Goal: Task Accomplishment & Management: Manage account settings

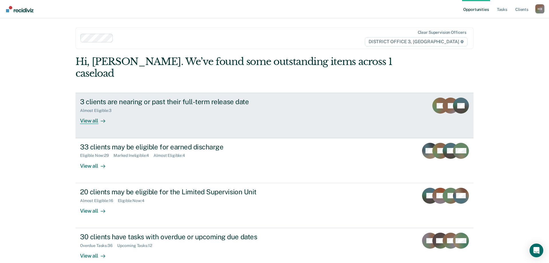
click at [88, 113] on div "View all" at bounding box center [96, 118] width 32 height 11
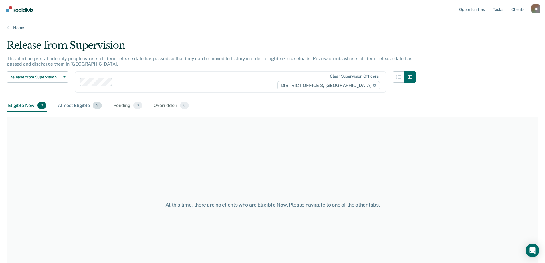
click at [79, 106] on div "Almost Eligible 3" at bounding box center [80, 106] width 46 height 13
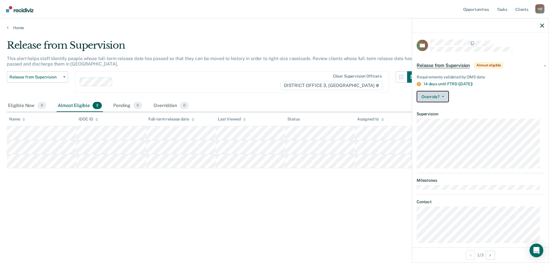
click at [444, 96] on icon "button" at bounding box center [443, 96] width 2 height 1
click at [466, 94] on div "Override? [PERSON_NAME] Mark Overridden" at bounding box center [481, 96] width 128 height 11
click at [444, 97] on button "Override?" at bounding box center [433, 96] width 32 height 11
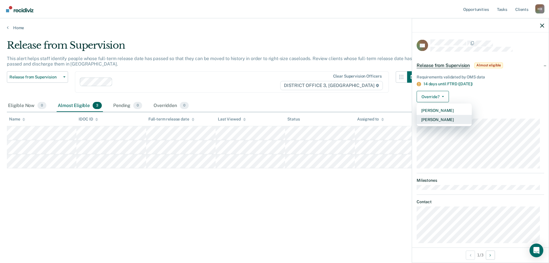
click at [440, 121] on button "[PERSON_NAME]" at bounding box center [444, 119] width 55 height 9
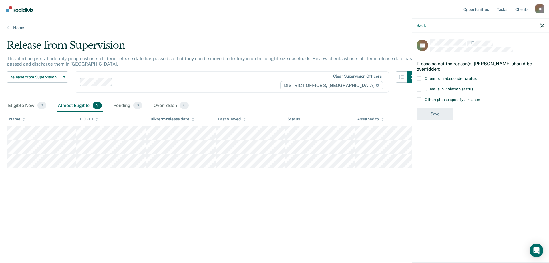
click at [421, 87] on span at bounding box center [419, 89] width 5 height 5
click at [474, 87] on input "Client is in violation status" at bounding box center [474, 87] width 0 height 0
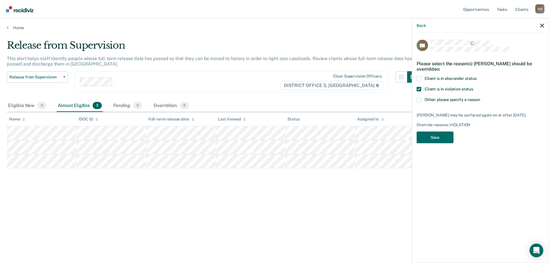
click at [419, 80] on span at bounding box center [419, 78] width 5 height 5
click at [477, 76] on input "Client is in absconder status" at bounding box center [477, 76] width 0 height 0
click at [443, 135] on button "Save" at bounding box center [435, 138] width 37 height 12
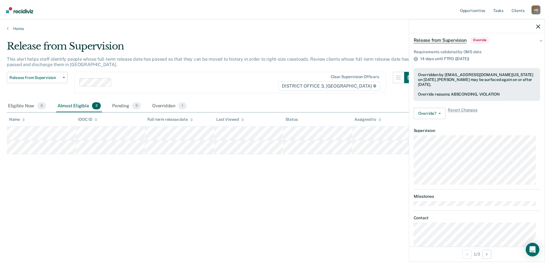
scroll to position [49, 0]
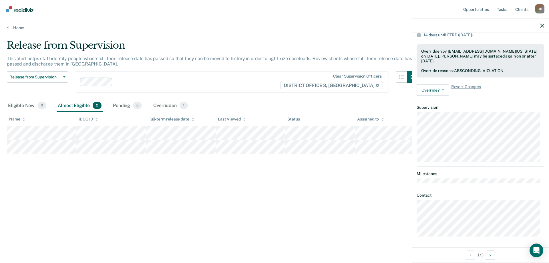
click at [292, 194] on div "Release from Supervision This alert helps staff identify people whose full-term…" at bounding box center [275, 129] width 536 height 181
click at [546, 24] on div at bounding box center [480, 25] width 137 height 14
click at [541, 28] on div at bounding box center [480, 25] width 137 height 14
click at [541, 25] on icon "button" at bounding box center [543, 25] width 4 height 4
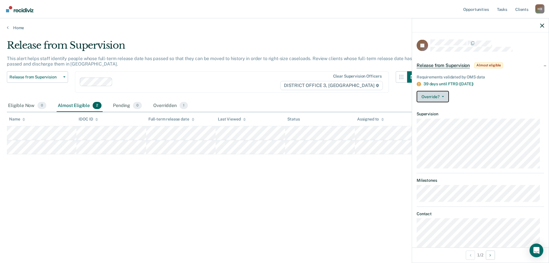
click at [443, 97] on button "Override?" at bounding box center [433, 96] width 32 height 11
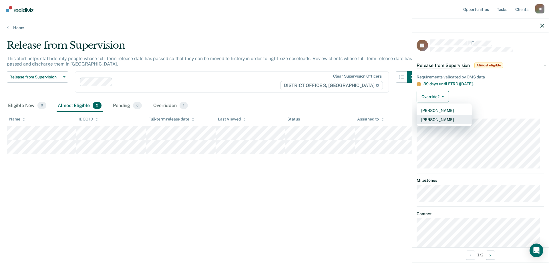
click at [440, 120] on button "[PERSON_NAME]" at bounding box center [444, 119] width 55 height 9
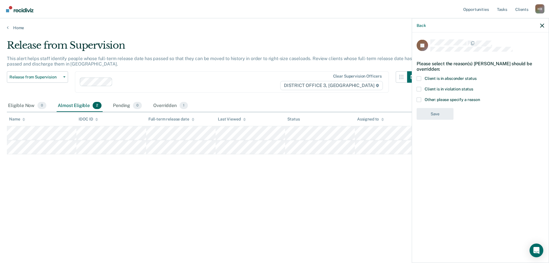
click at [419, 87] on span at bounding box center [419, 89] width 5 height 5
click at [474, 87] on input "Client is in violation status" at bounding box center [474, 87] width 0 height 0
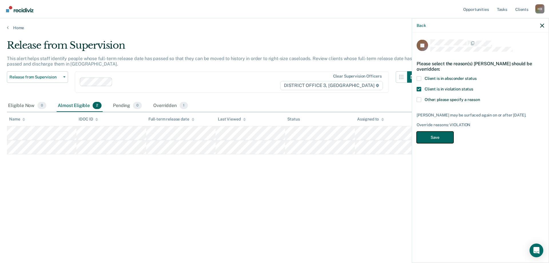
click at [435, 135] on button "Save" at bounding box center [435, 138] width 37 height 12
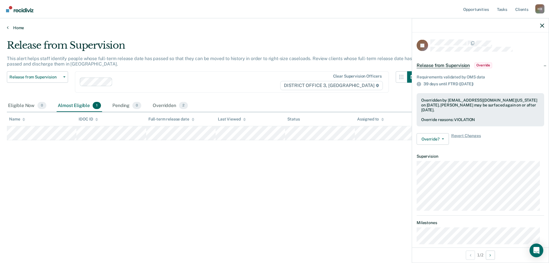
click at [19, 26] on link "Home" at bounding box center [275, 27] width 536 height 5
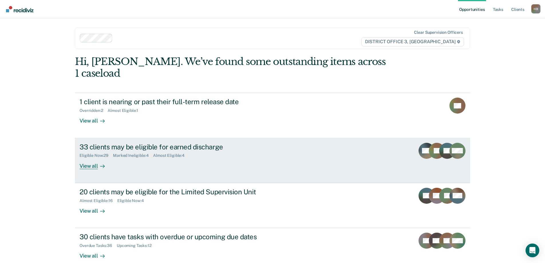
click at [159, 143] on div "33 clients may be eligible for earned discharge" at bounding box center [180, 147] width 201 height 8
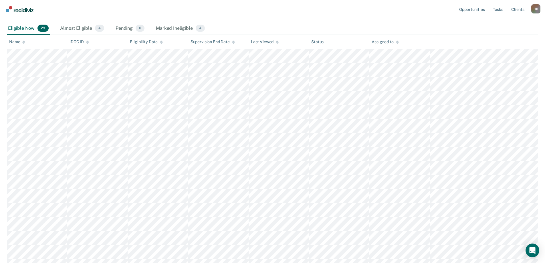
scroll to position [86, 0]
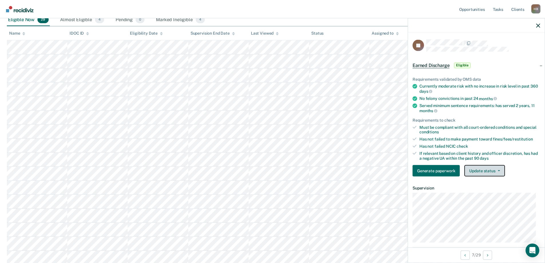
click at [498, 170] on icon "button" at bounding box center [499, 170] width 2 height 1
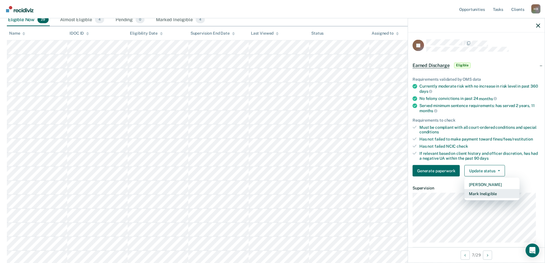
click at [493, 193] on button "Mark Ineligible" at bounding box center [491, 193] width 55 height 9
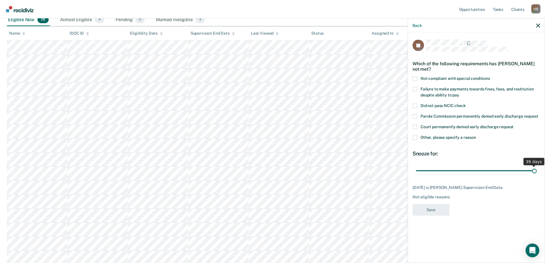
drag, startPoint x: 507, startPoint y: 169, endPoint x: 549, endPoint y: 161, distance: 42.5
type input "39"
click at [537, 166] on input "range" at bounding box center [476, 171] width 121 height 10
click at [415, 137] on span at bounding box center [415, 137] width 5 height 5
click at [476, 135] on input "Other, please specify a reason" at bounding box center [476, 135] width 0 height 0
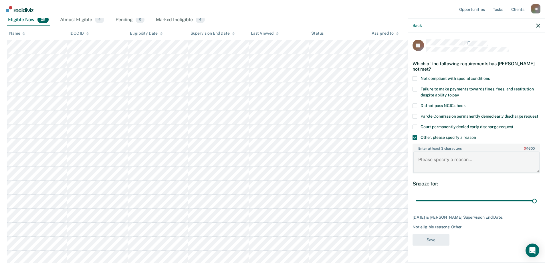
click at [441, 157] on textarea "Enter at least 3 characters 0 / 1600" at bounding box center [476, 162] width 126 height 21
type textarea "PV'ed"
click at [431, 238] on button "Save" at bounding box center [431, 240] width 37 height 12
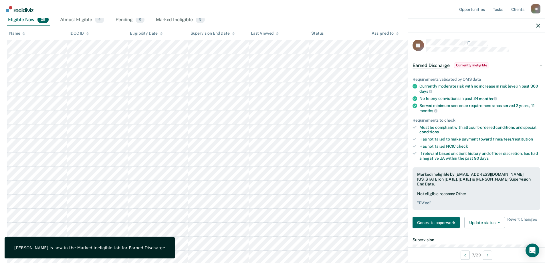
click at [541, 27] on div at bounding box center [476, 25] width 137 height 14
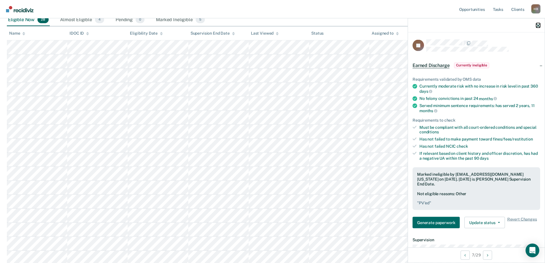
click at [538, 23] on icon "button" at bounding box center [538, 25] width 4 height 4
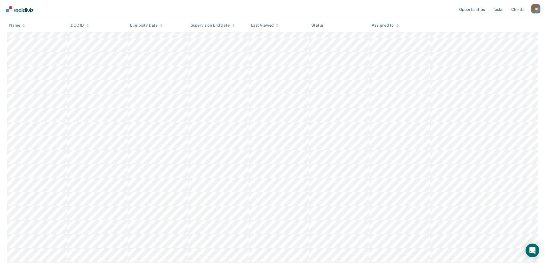
scroll to position [229, 0]
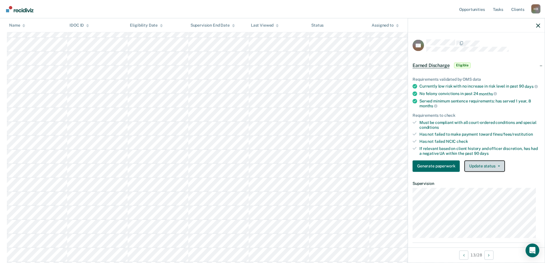
click at [499, 171] on button "Update status" at bounding box center [484, 165] width 40 height 11
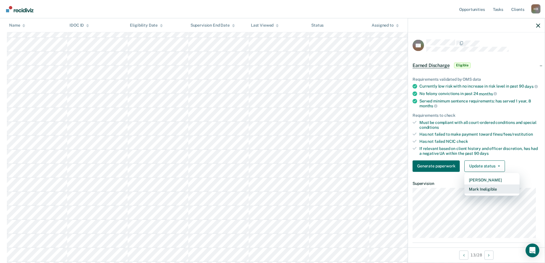
click at [491, 193] on button "Mark Ineligible" at bounding box center [491, 188] width 55 height 9
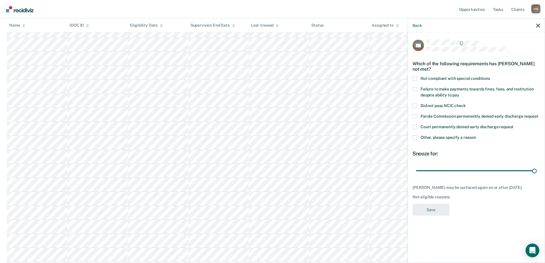
drag, startPoint x: 457, startPoint y: 170, endPoint x: 543, endPoint y: 152, distance: 88.2
type input "90"
click at [537, 166] on input "range" at bounding box center [476, 171] width 121 height 10
click at [414, 135] on span at bounding box center [415, 137] width 5 height 5
click at [476, 135] on input "Other, please specify a reason" at bounding box center [476, 135] width 0 height 0
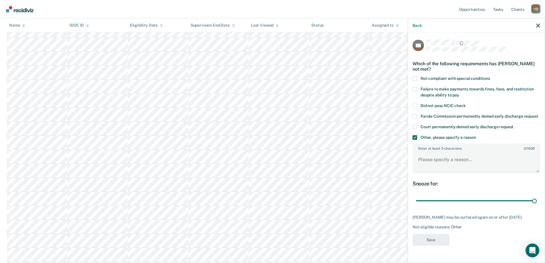
click at [426, 150] on div "Enter at least 3 characters 0 / 1600" at bounding box center [477, 158] width 128 height 30
click at [427, 156] on textarea "Enter at least 3 characters 0 / 1600" at bounding box center [476, 162] width 126 height 21
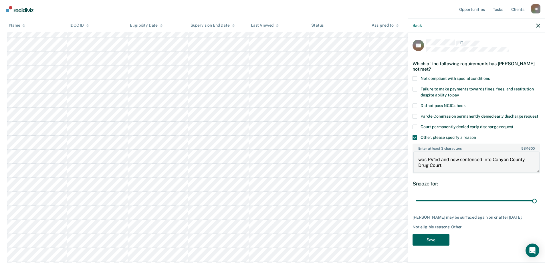
type textarea "was PV'ed and now sentenced into Canyon County Drug Court."
click at [430, 234] on button "Save" at bounding box center [431, 240] width 37 height 12
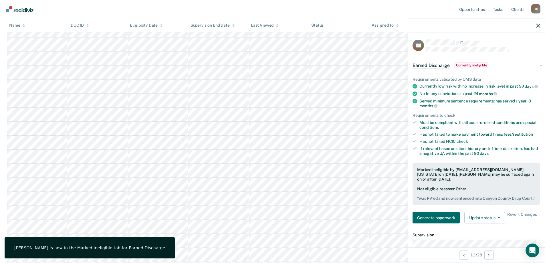
scroll to position [258, 0]
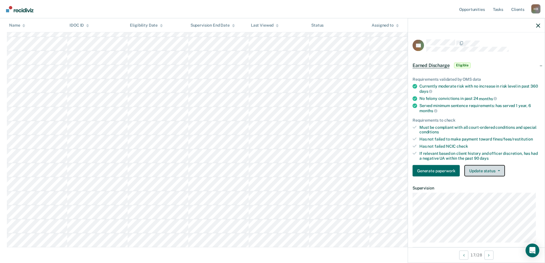
click at [498, 171] on icon "button" at bounding box center [499, 170] width 2 height 1
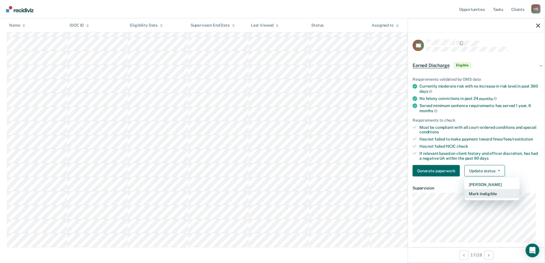
click at [482, 195] on button "Mark Ineligible" at bounding box center [491, 193] width 55 height 9
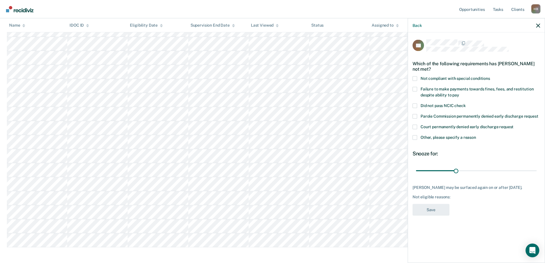
click at [415, 136] on span at bounding box center [415, 137] width 5 height 5
click at [476, 135] on input "Other, please specify a reason" at bounding box center [476, 135] width 0 height 0
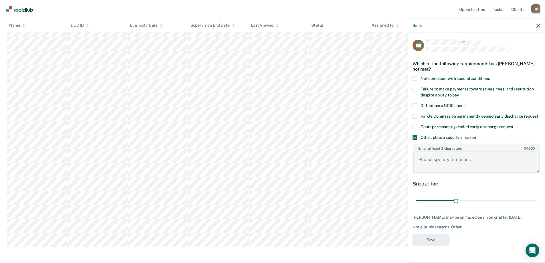
drag, startPoint x: 430, startPoint y: 158, endPoint x: 428, endPoint y: 151, distance: 7.9
click at [430, 157] on textarea "Enter at least 3 characters 0 / 1600" at bounding box center [476, 162] width 126 height 21
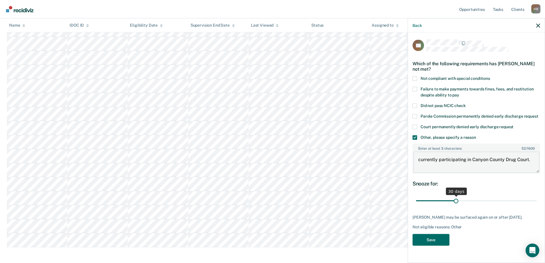
type textarea "currently participating in Canyon County Drug Court."
drag, startPoint x: 455, startPoint y: 202, endPoint x: 549, endPoint y: 178, distance: 97.5
type input "90"
click at [537, 196] on input "range" at bounding box center [476, 201] width 121 height 10
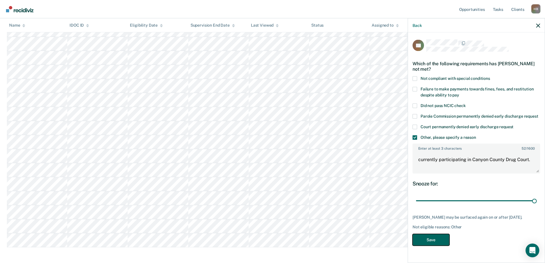
click at [434, 234] on button "Save" at bounding box center [431, 240] width 37 height 12
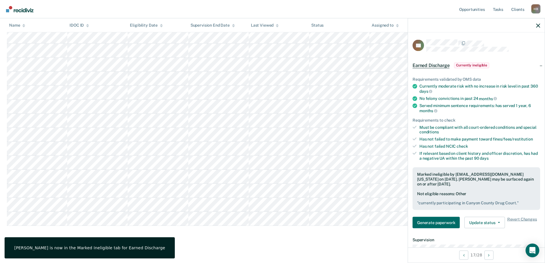
scroll to position [269, 0]
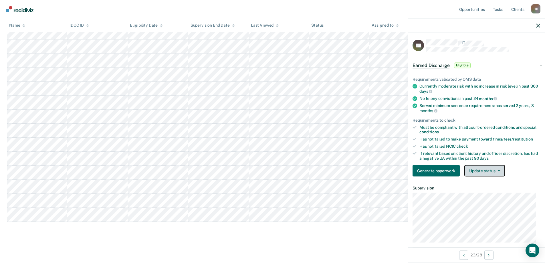
click at [499, 170] on icon "button" at bounding box center [499, 170] width 2 height 1
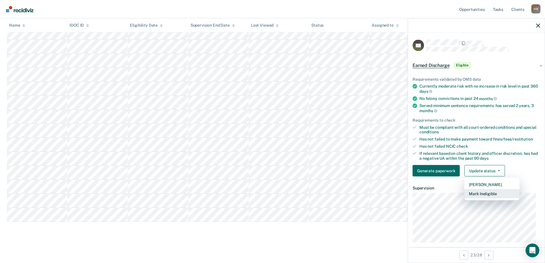
click at [485, 195] on button "Mark Ineligible" at bounding box center [491, 193] width 55 height 9
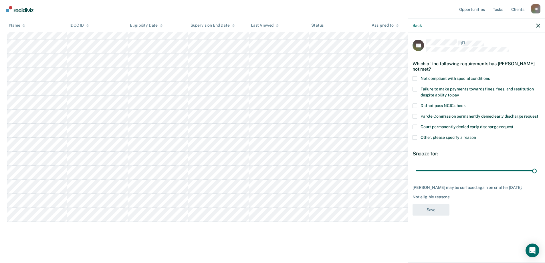
drag, startPoint x: 454, startPoint y: 170, endPoint x: 549, endPoint y: 157, distance: 96.0
type input "90"
click at [537, 166] on input "range" at bounding box center [476, 171] width 121 height 10
click at [415, 137] on span at bounding box center [415, 137] width 5 height 5
click at [476, 135] on input "Other, please specify a reason" at bounding box center [476, 135] width 0 height 0
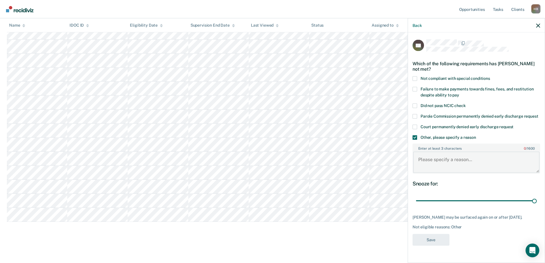
click at [429, 160] on textarea "Enter at least 3 characters 0 / 1600" at bounding box center [476, 162] width 126 height 21
click at [460, 159] on textarea "currently participanting in Canyon County Drug Court." at bounding box center [476, 162] width 126 height 21
type textarea "currently participating in Canyon County Drug Court."
click at [435, 242] on button "Save" at bounding box center [431, 240] width 37 height 12
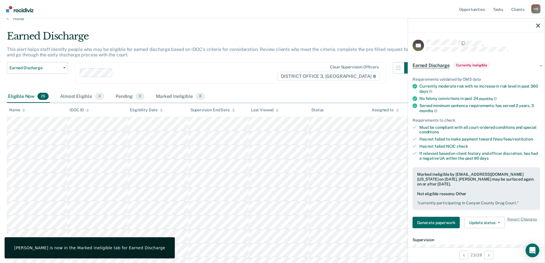
scroll to position [0, 0]
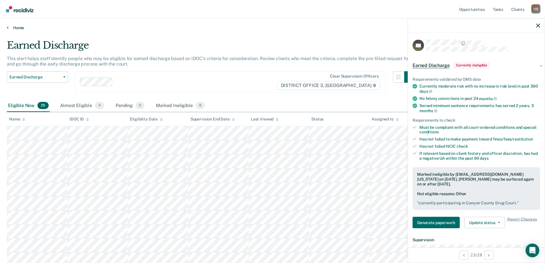
click at [14, 26] on link "Home" at bounding box center [272, 27] width 531 height 5
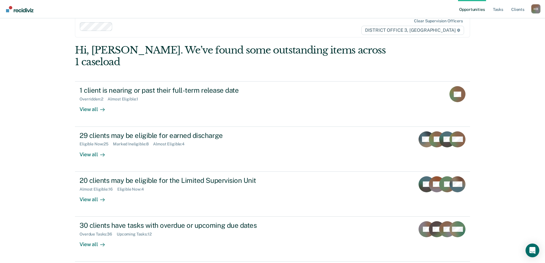
scroll to position [21, 0]
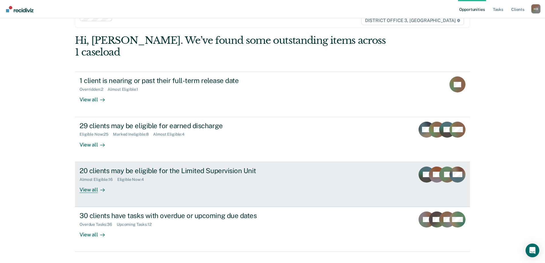
click at [150, 167] on div "20 clients may be eligible for the Limited Supervision Unit" at bounding box center [180, 171] width 201 height 8
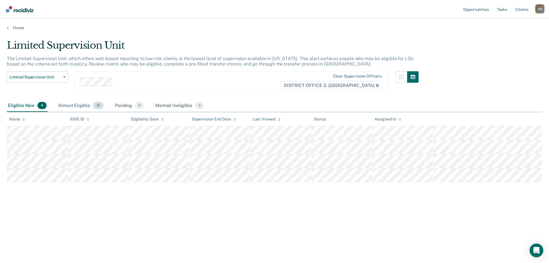
click at [73, 102] on div "Almost Eligible 16" at bounding box center [81, 106] width 48 height 13
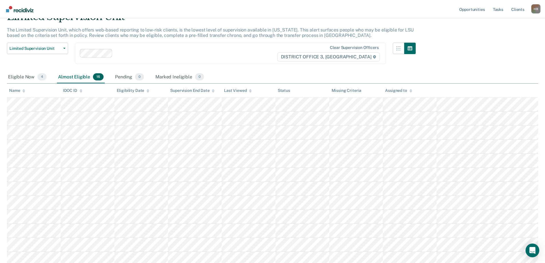
scroll to position [57, 0]
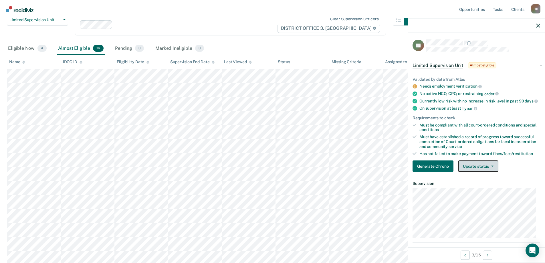
click at [489, 169] on button "Update status" at bounding box center [478, 166] width 40 height 11
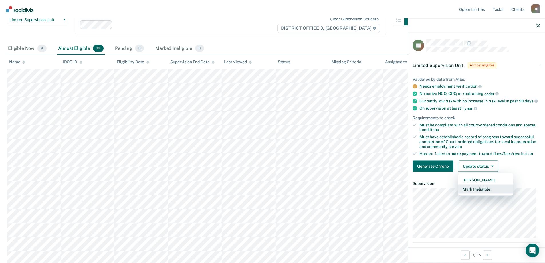
click at [477, 194] on button "Mark Ineligible" at bounding box center [485, 189] width 55 height 9
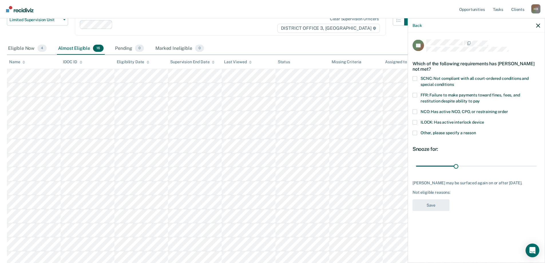
click at [414, 78] on span at bounding box center [415, 78] width 5 height 5
click at [454, 82] on input "SCNC: Not compliant with all court-ordered conditions and special conditions" at bounding box center [454, 82] width 0 height 0
click at [415, 132] on span at bounding box center [415, 132] width 5 height 5
click at [476, 130] on input "Other, please specify a reason" at bounding box center [476, 130] width 0 height 0
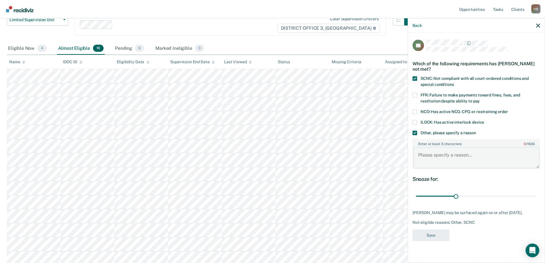
click at [428, 151] on textarea "Enter at least 3 characters 0 / 1600" at bounding box center [476, 157] width 126 height 21
type textarea "PV status"
drag, startPoint x: 455, startPoint y: 197, endPoint x: 549, endPoint y: 165, distance: 99.3
type input "90"
click at [537, 191] on input "range" at bounding box center [476, 196] width 121 height 10
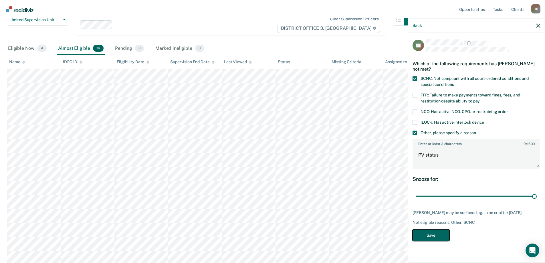
click at [430, 240] on button "Save" at bounding box center [431, 235] width 37 height 12
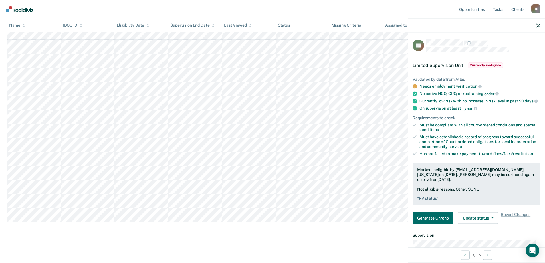
scroll to position [115, 0]
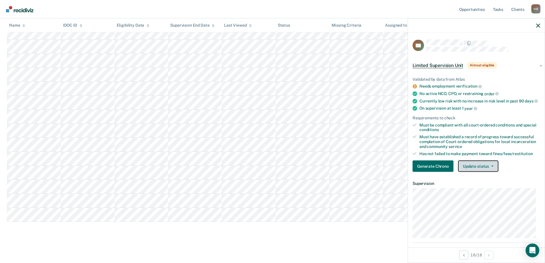
click at [493, 169] on button "Update status" at bounding box center [478, 166] width 40 height 11
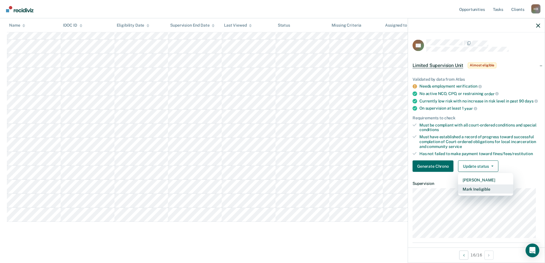
click at [480, 194] on button "Mark Ineligible" at bounding box center [485, 189] width 55 height 9
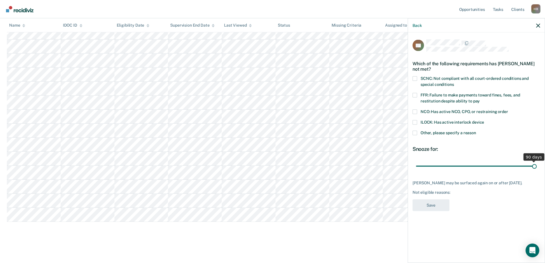
drag, startPoint x: 458, startPoint y: 164, endPoint x: 524, endPoint y: 148, distance: 68.7
type input "90"
click at [537, 161] on input "range" at bounding box center [476, 166] width 121 height 10
click at [414, 133] on span at bounding box center [415, 132] width 5 height 5
click at [476, 130] on input "Other, please specify a reason" at bounding box center [476, 130] width 0 height 0
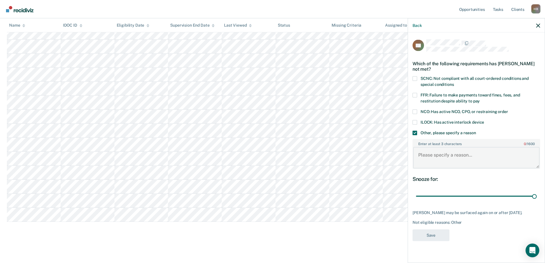
click at [433, 157] on textarea "Enter at least 3 characters 0 / 1600" at bounding box center [476, 157] width 126 height 21
type textarea "recent substance use"
click at [435, 235] on button "Save" at bounding box center [431, 235] width 37 height 12
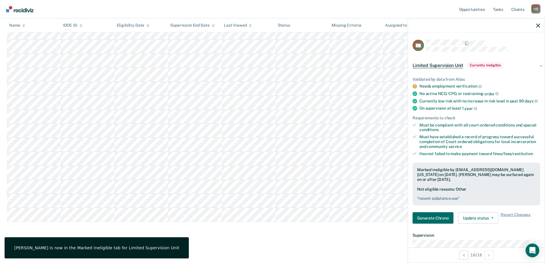
scroll to position [0, 0]
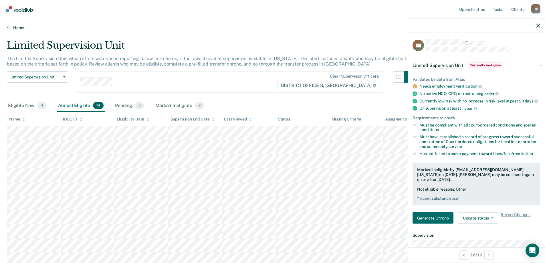
click at [15, 27] on link "Home" at bounding box center [272, 27] width 531 height 5
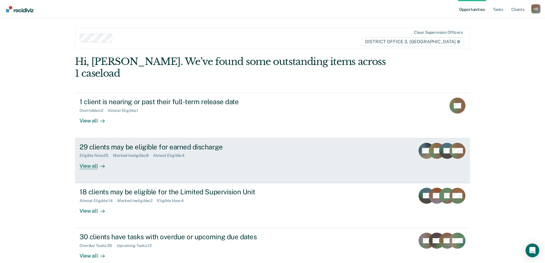
click at [121, 143] on div "29 clients may be eligible for earned discharge" at bounding box center [180, 147] width 201 height 8
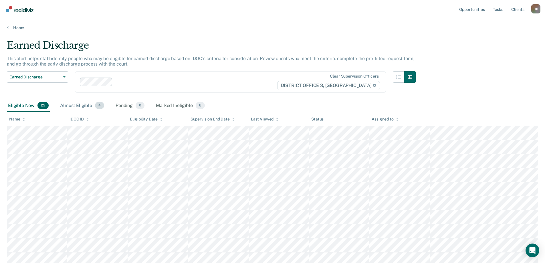
click at [80, 107] on div "Almost Eligible 4" at bounding box center [82, 106] width 46 height 13
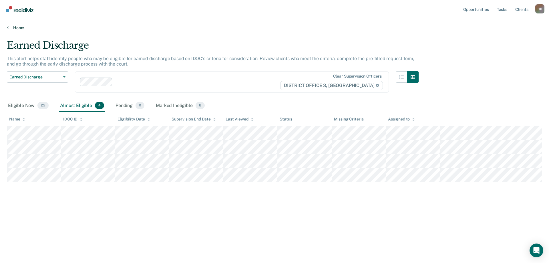
click at [11, 25] on link "Home" at bounding box center [275, 27] width 536 height 5
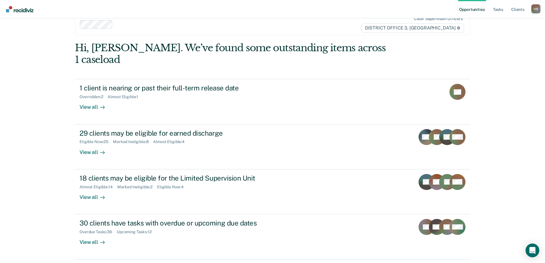
scroll to position [21, 0]
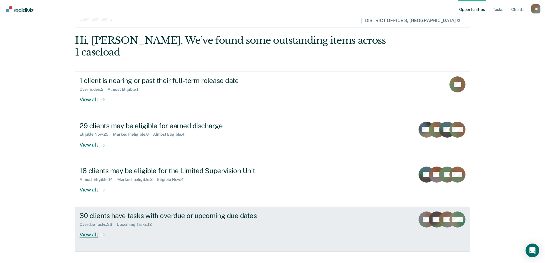
click at [122, 211] on div "30 clients have tasks with overdue or upcoming due dates" at bounding box center [180, 215] width 201 height 8
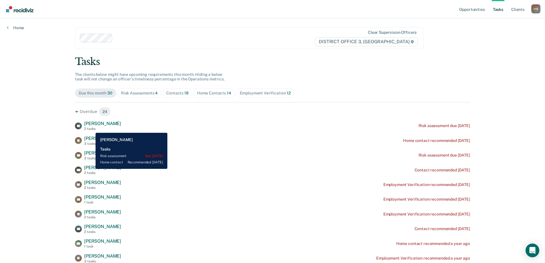
click at [91, 128] on div "2 tasks" at bounding box center [102, 129] width 37 height 4
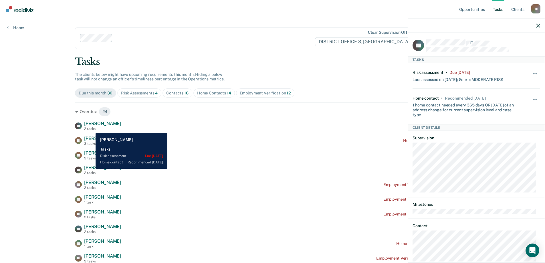
click at [91, 128] on div "2 tasks" at bounding box center [102, 129] width 37 height 4
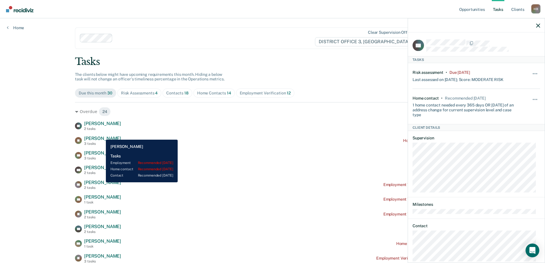
click at [102, 136] on div "[PERSON_NAME] 3 tasks" at bounding box center [102, 141] width 37 height 10
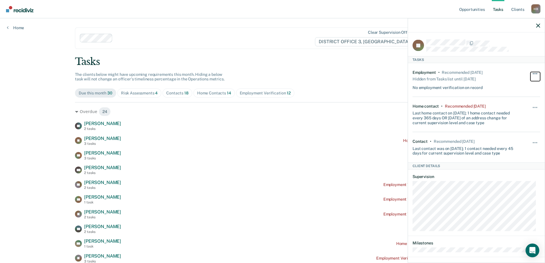
click at [535, 73] on span "button" at bounding box center [535, 73] width 1 height 1
click at [537, 28] on div at bounding box center [476, 25] width 137 height 14
click at [539, 25] on icon "button" at bounding box center [538, 25] width 4 height 4
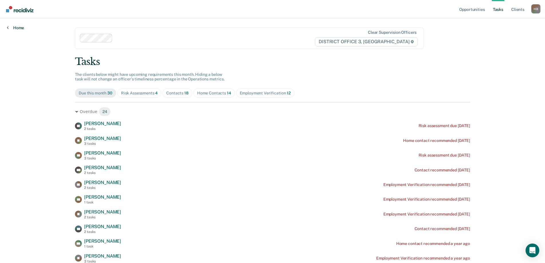
click at [10, 26] on link "Home" at bounding box center [15, 27] width 17 height 5
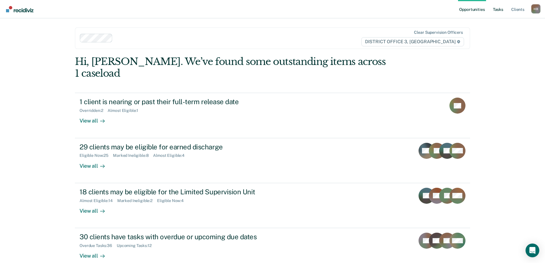
click at [497, 11] on link "Tasks" at bounding box center [498, 9] width 13 height 18
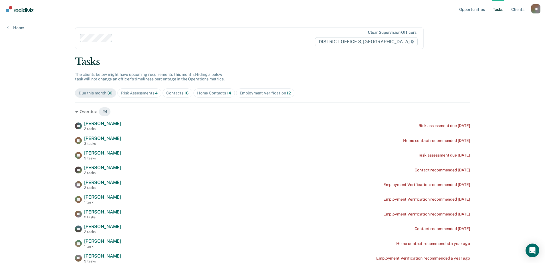
click at [138, 91] on div "Risk Assessments 4" at bounding box center [139, 93] width 37 height 5
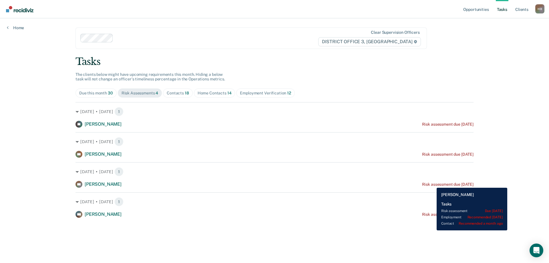
click at [433, 183] on div "Risk assessment due [DATE]" at bounding box center [448, 184] width 52 height 5
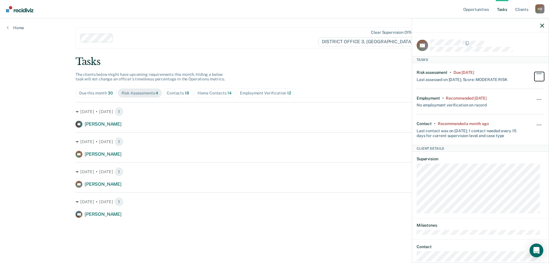
click at [537, 73] on span "button" at bounding box center [537, 73] width 1 height 1
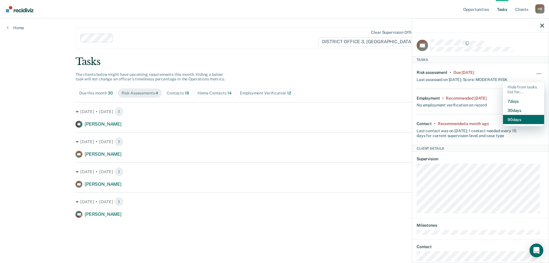
click at [514, 119] on button "90 days" at bounding box center [523, 119] width 41 height 9
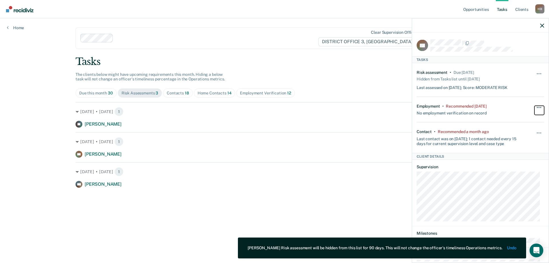
click at [535, 108] on button "button" at bounding box center [540, 110] width 10 height 9
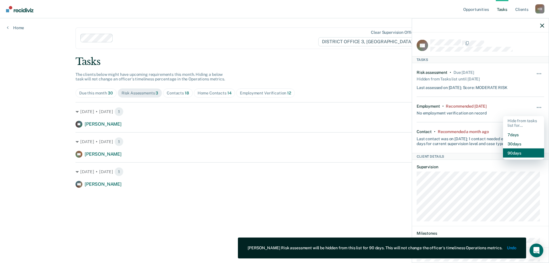
click at [511, 154] on button "90 days" at bounding box center [523, 153] width 41 height 9
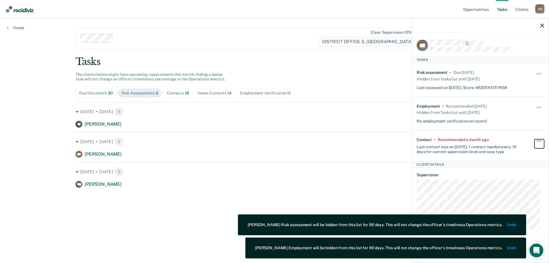
click at [535, 141] on button "button" at bounding box center [540, 143] width 10 height 9
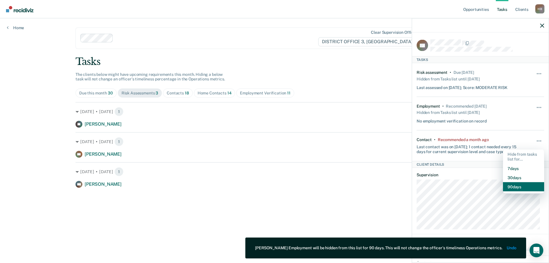
click at [512, 187] on button "90 days" at bounding box center [523, 186] width 41 height 9
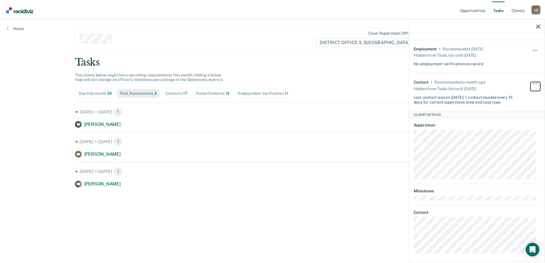
scroll to position [62, 0]
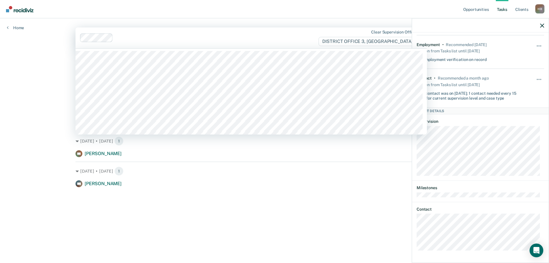
click at [246, 44] on div "Clear supervision officers DISTRICT OFFICE 3, [GEOGRAPHIC_DATA]" at bounding box center [252, 37] width 352 height 21
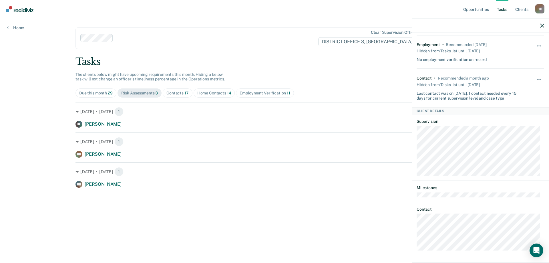
click at [12, 58] on div "Opportunities Tasks Client s [PERSON_NAME] [PERSON_NAME] Profile How it works L…" at bounding box center [274, 131] width 549 height 263
click at [316, 16] on nav "Opportunities Tasks Client s [PERSON_NAME] [PERSON_NAME] Profile How it works L…" at bounding box center [275, 9] width 540 height 18
click at [204, 92] on div "Home Contacts 14" at bounding box center [214, 93] width 34 height 5
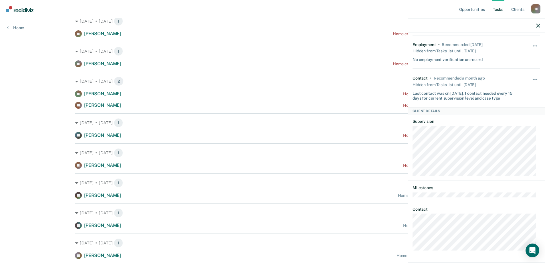
scroll to position [231, 0]
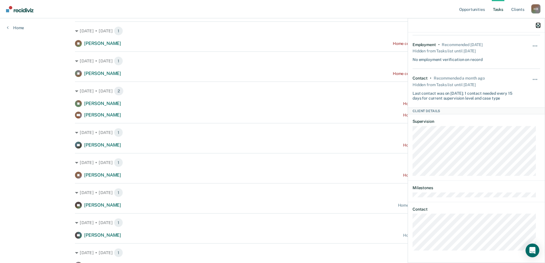
click at [537, 26] on icon "button" at bounding box center [538, 25] width 4 height 4
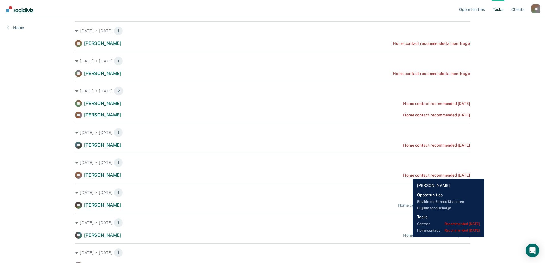
click at [408, 174] on div "Home contact recommended [DATE]" at bounding box center [436, 175] width 67 height 5
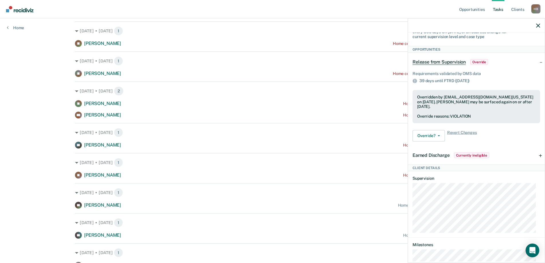
scroll to position [0, 0]
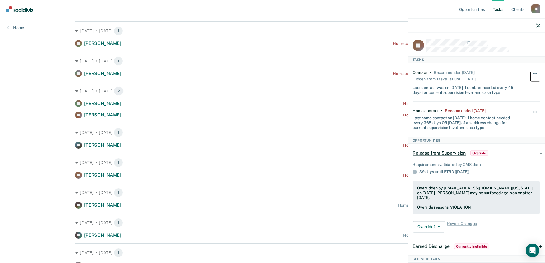
click at [535, 73] on span "button" at bounding box center [535, 73] width 1 height 1
drag, startPoint x: 452, startPoint y: 112, endPoint x: 474, endPoint y: 110, distance: 22.4
click at [452, 112] on div "Home contact • Recommended [DATE] Last home contact on [DATE]; 1 home contact n…" at bounding box center [466, 118] width 106 height 21
click at [531, 111] on button "button" at bounding box center [536, 114] width 10 height 9
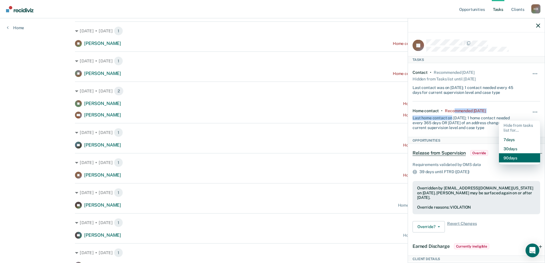
click at [511, 159] on button "90 days" at bounding box center [519, 157] width 41 height 9
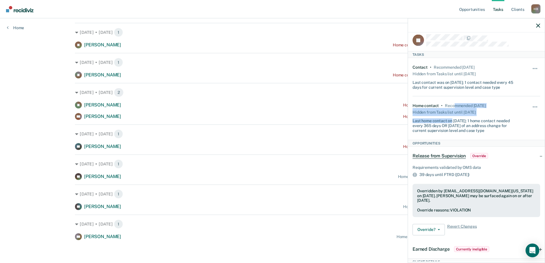
scroll to position [4, 0]
click at [539, 26] on icon "button" at bounding box center [538, 25] width 4 height 4
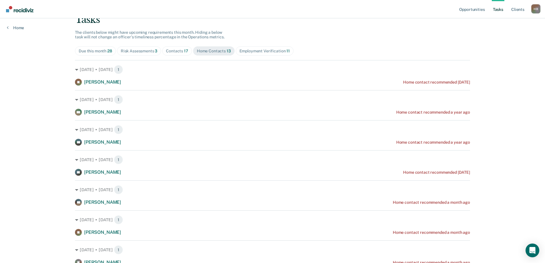
scroll to position [29, 0]
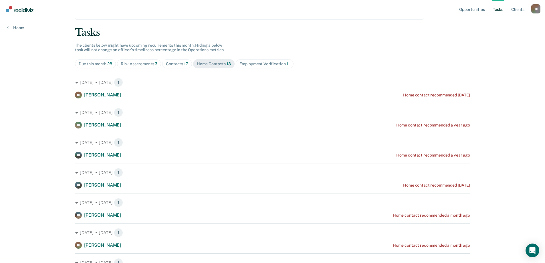
click at [259, 65] on div "Employment Verification 11" at bounding box center [265, 64] width 50 height 5
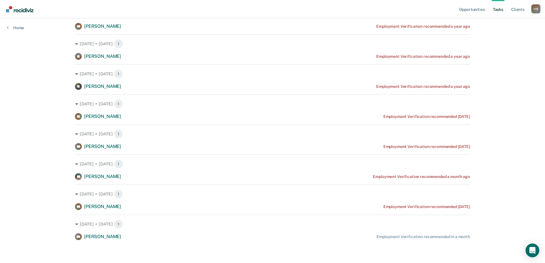
scroll to position [0, 0]
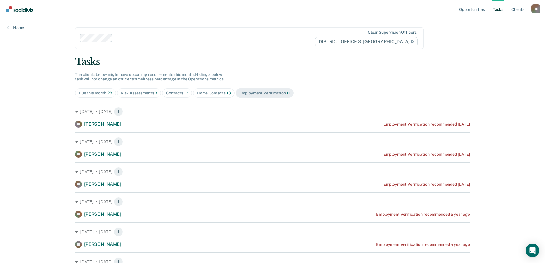
click at [175, 92] on div "Contacts 17" at bounding box center [177, 93] width 22 height 5
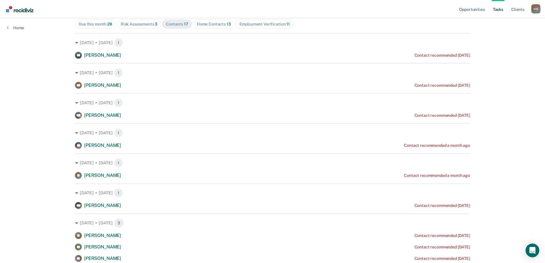
scroll to position [46, 0]
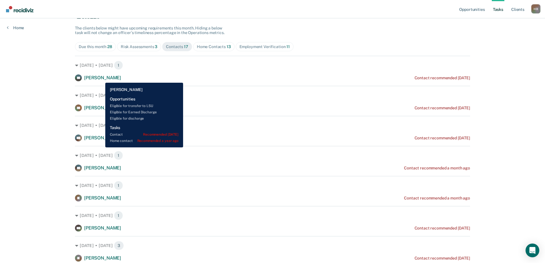
click at [101, 78] on span "[PERSON_NAME]" at bounding box center [102, 77] width 37 height 5
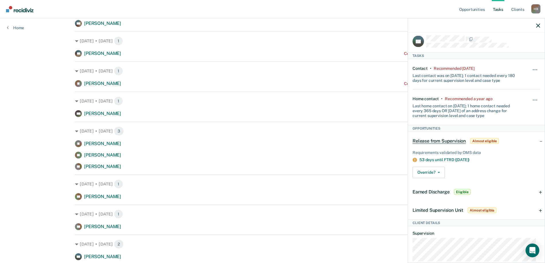
scroll to position [0, 0]
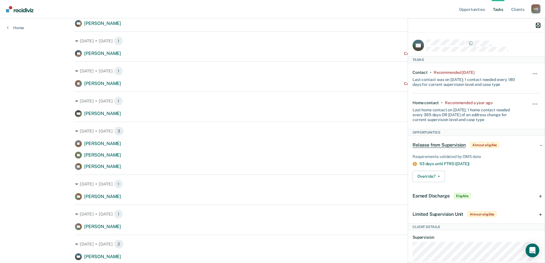
click at [537, 25] on icon "button" at bounding box center [538, 25] width 4 height 4
